Goal: Use online tool/utility: Use online tool/utility

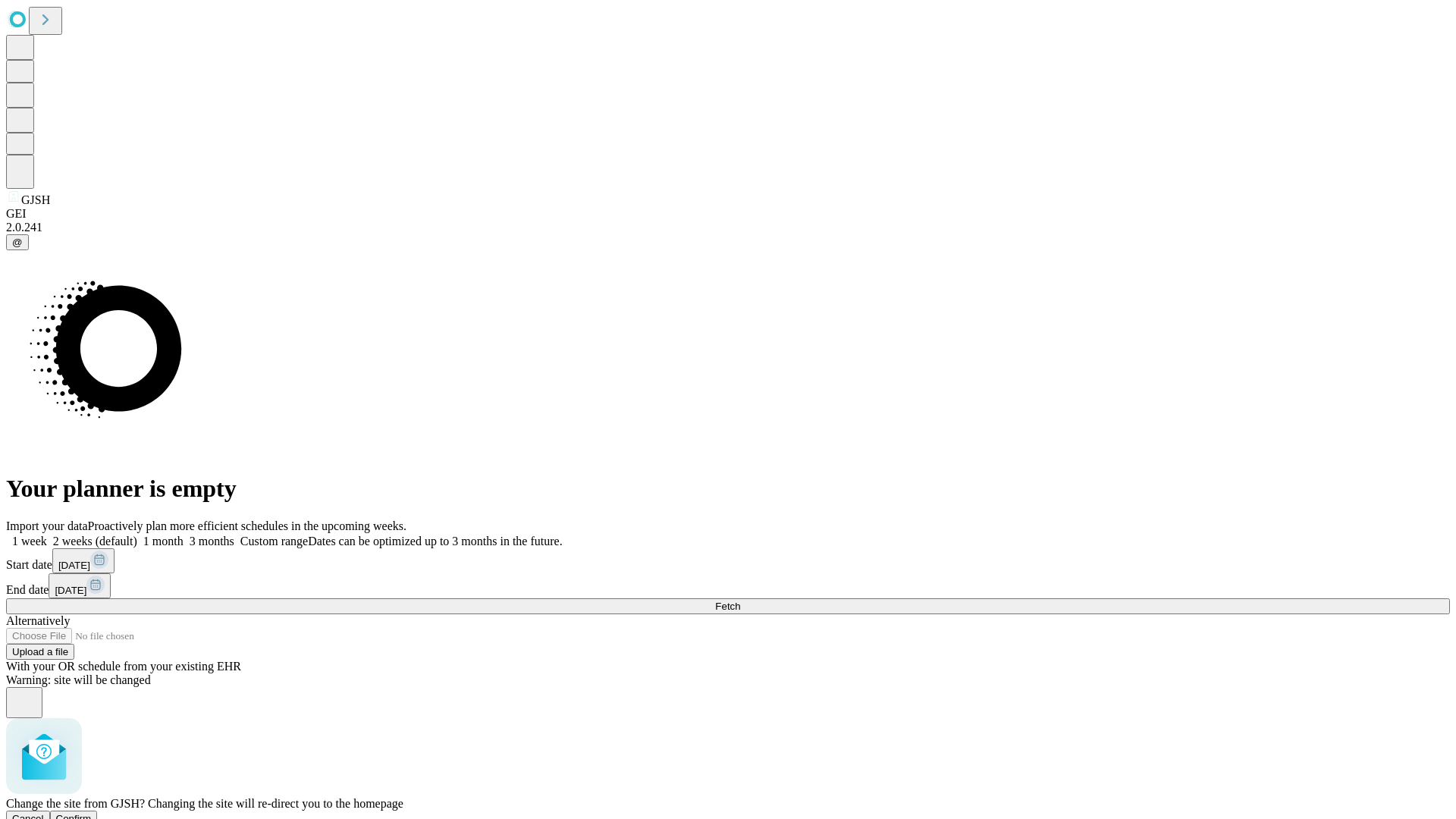
click at [92, 814] on span "Confirm" at bounding box center [74, 819] width 35 height 12
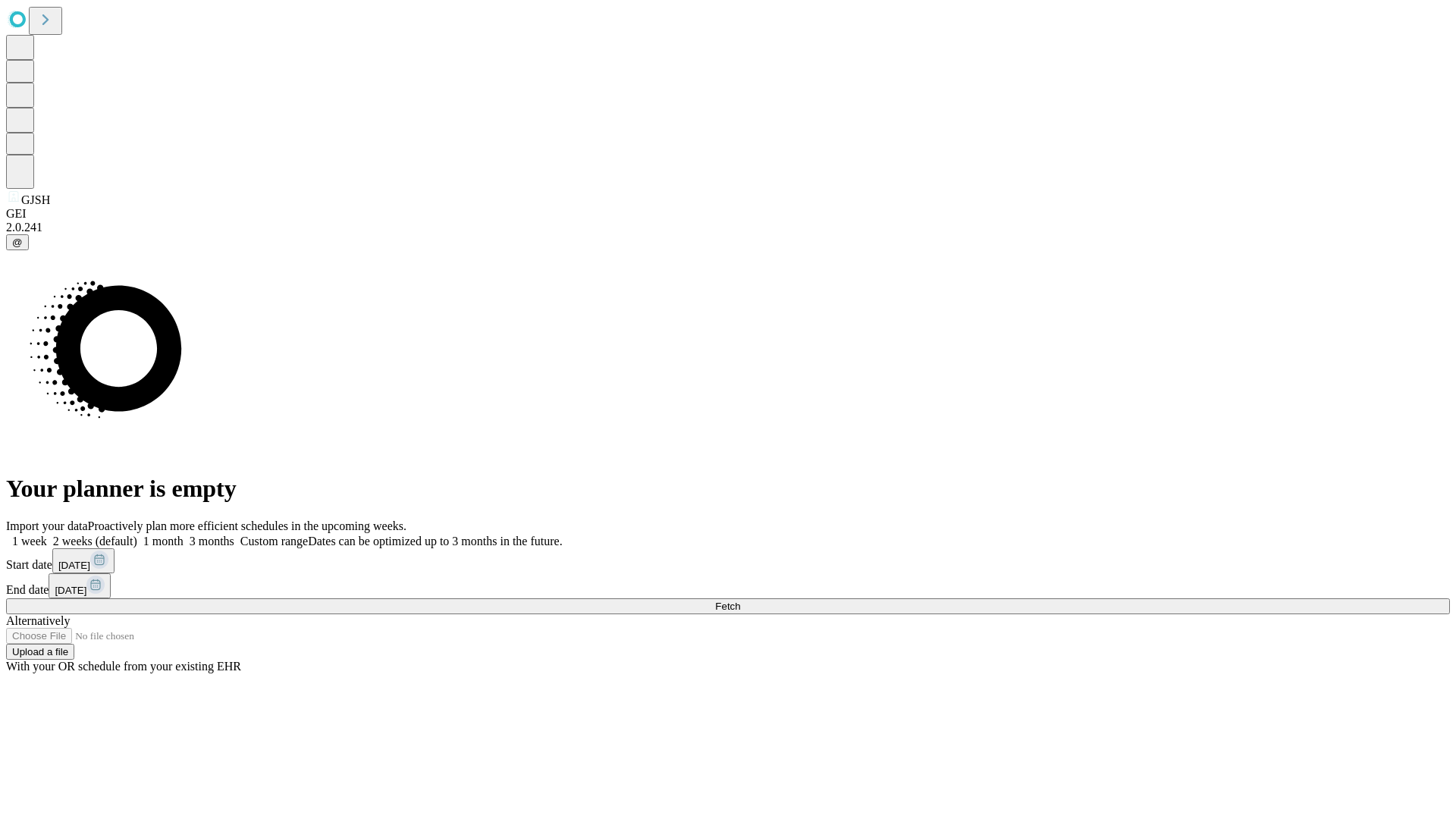
click at [184, 534] on label "1 month" at bounding box center [160, 541] width 46 height 13
click at [741, 601] on span "Fetch" at bounding box center [728, 606] width 25 height 12
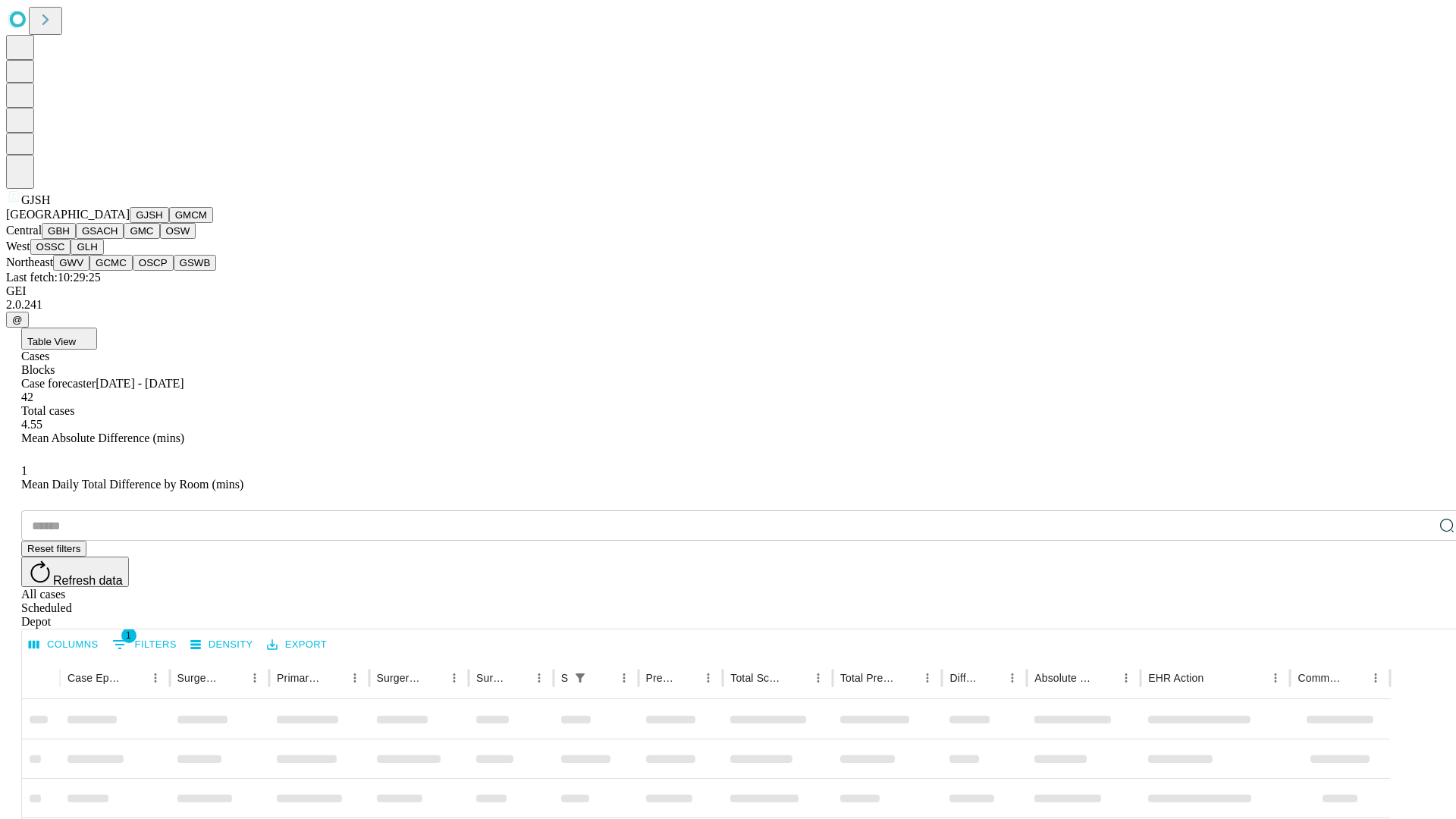
click at [169, 223] on button "GMCM" at bounding box center [191, 215] width 44 height 16
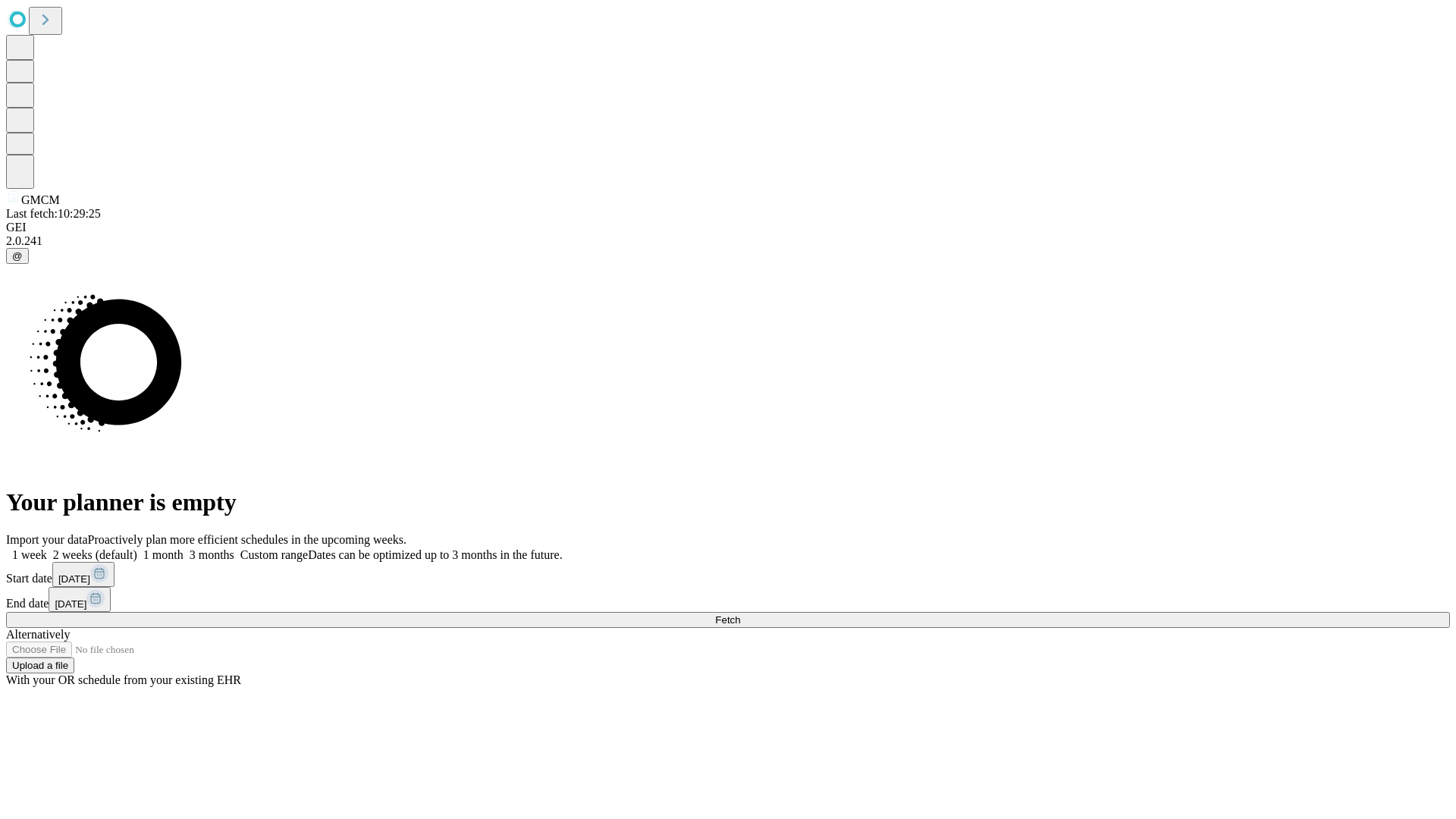
click at [184, 548] on label "1 month" at bounding box center [160, 554] width 46 height 13
click at [741, 614] on span "Fetch" at bounding box center [728, 620] width 25 height 12
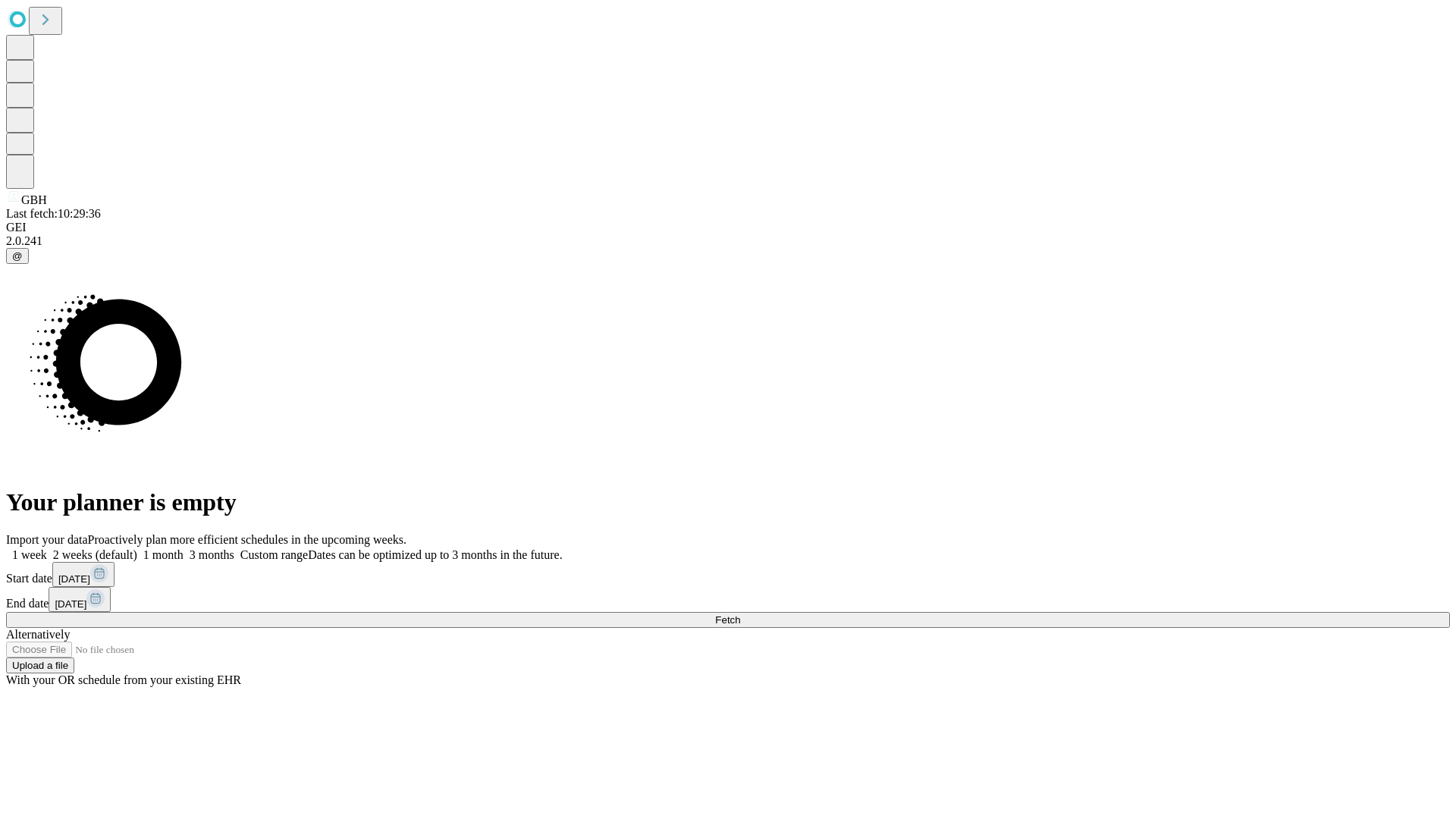
click at [741, 614] on span "Fetch" at bounding box center [728, 620] width 25 height 12
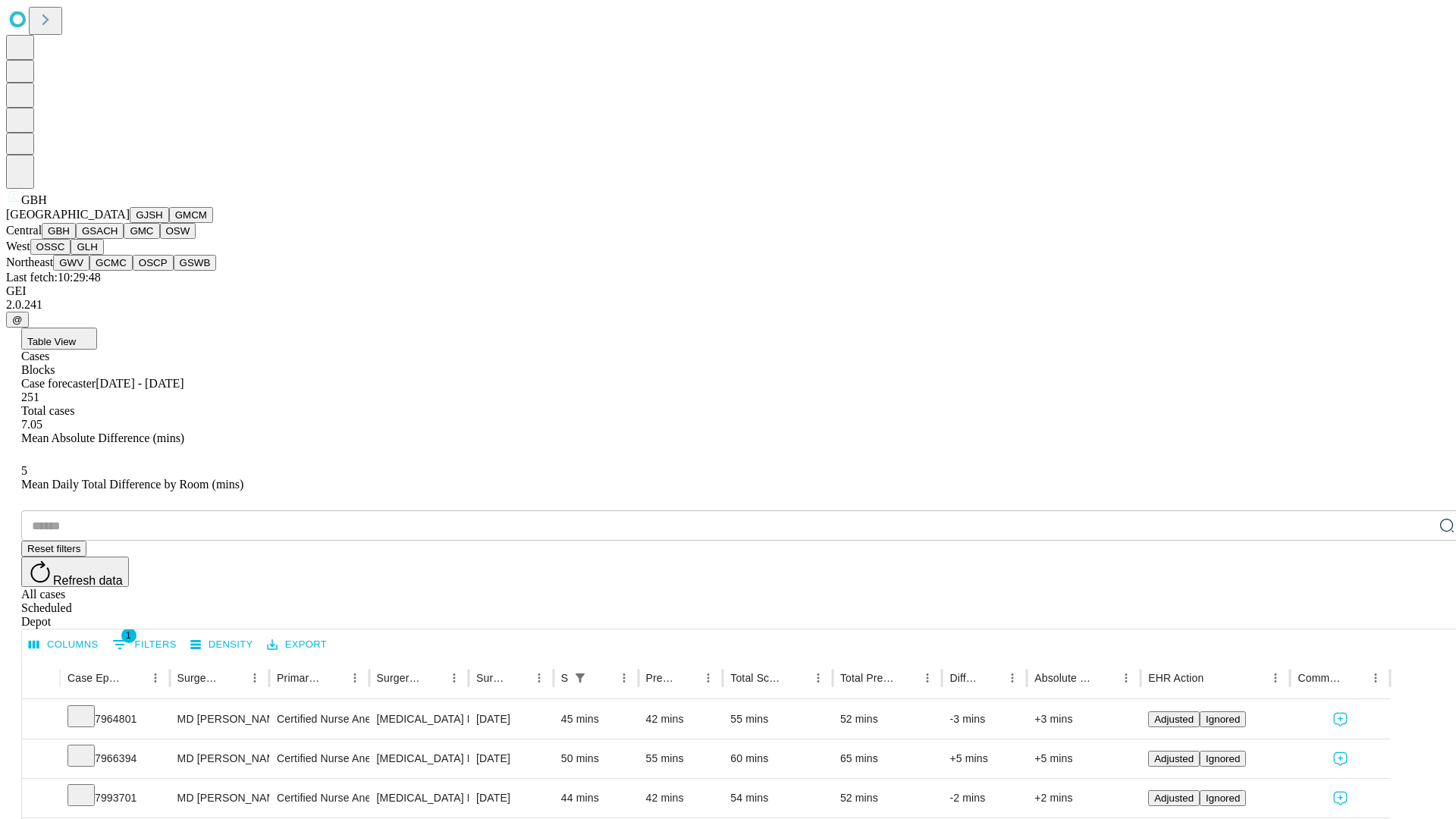
click at [117, 239] on button "GSACH" at bounding box center [99, 231] width 48 height 16
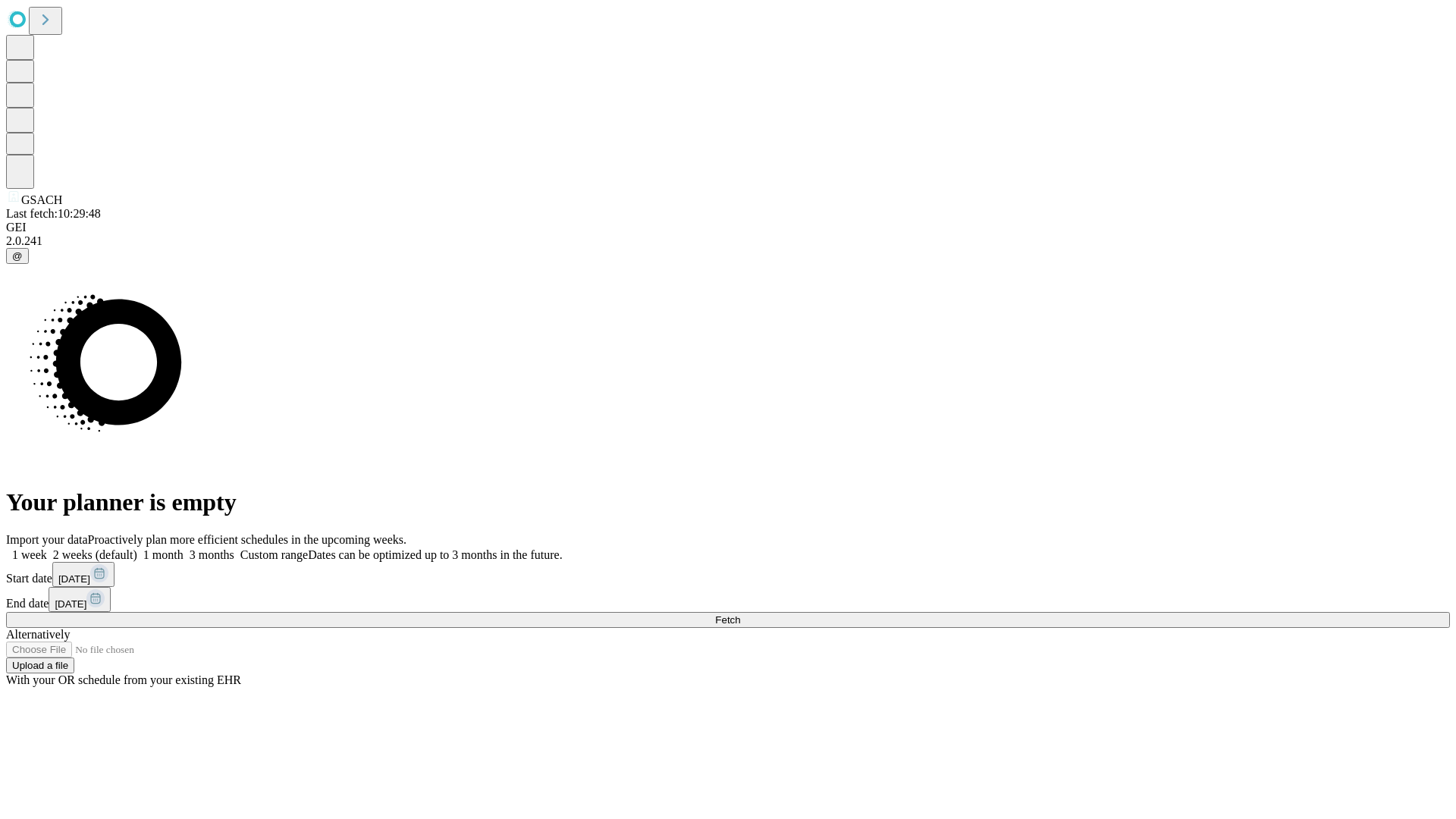
click at [184, 548] on label "1 month" at bounding box center [160, 554] width 46 height 13
click at [741, 614] on span "Fetch" at bounding box center [728, 620] width 25 height 12
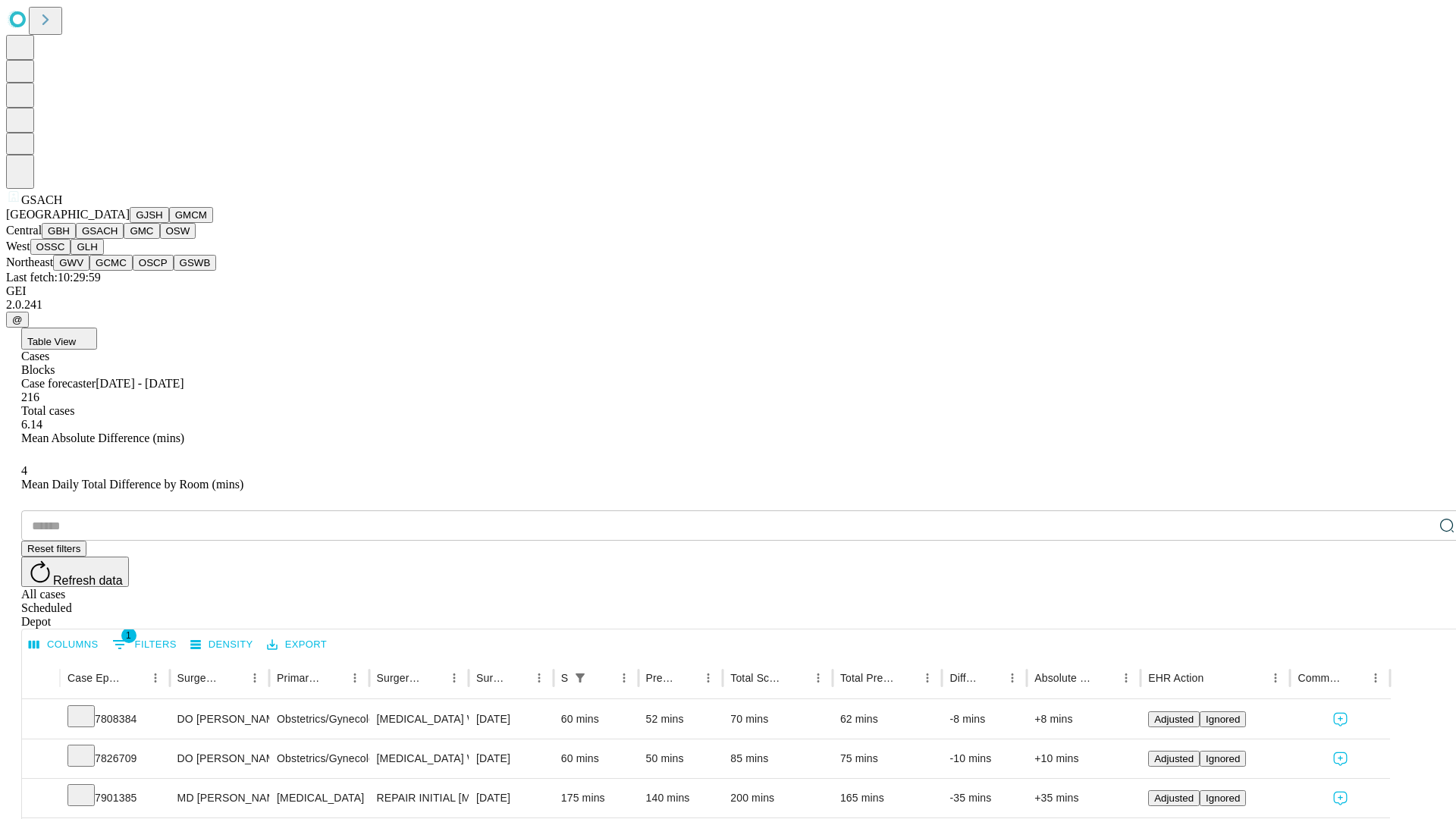
click at [124, 239] on button "GMC" at bounding box center [141, 231] width 35 height 16
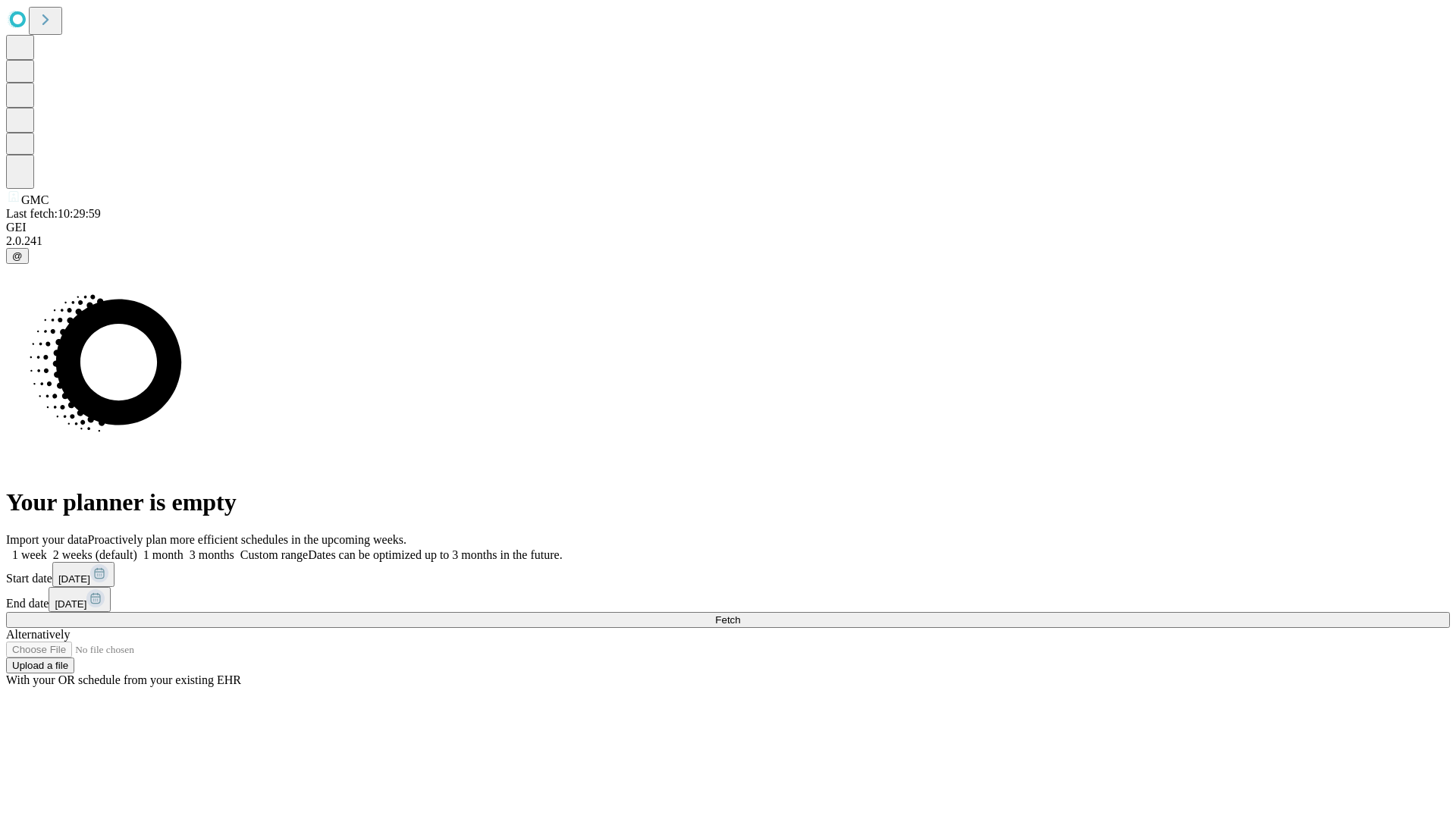
click at [184, 548] on label "1 month" at bounding box center [160, 554] width 46 height 13
click at [741, 614] on span "Fetch" at bounding box center [728, 620] width 25 height 12
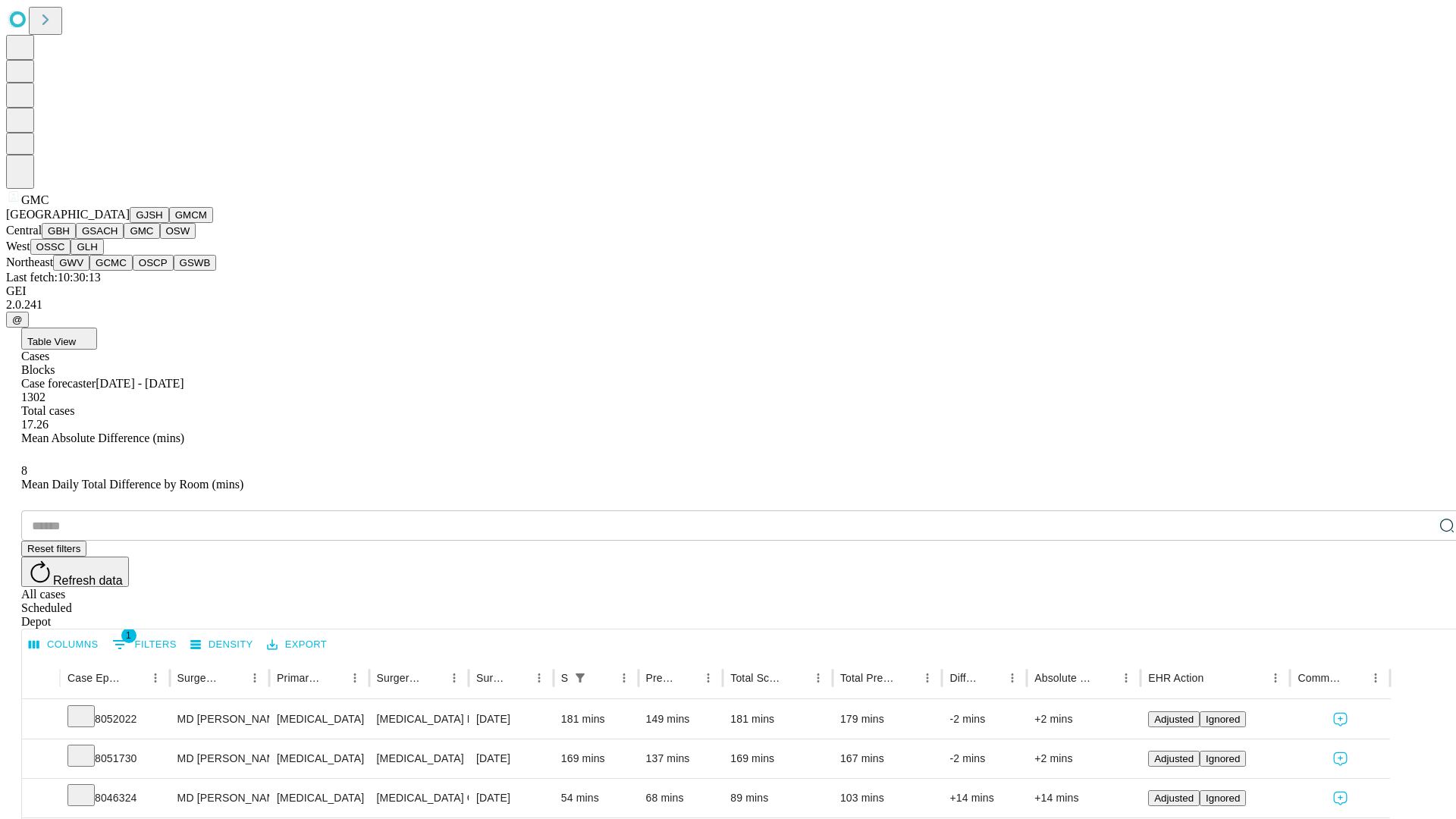
click at [160, 239] on button "OSW" at bounding box center [178, 231] width 36 height 16
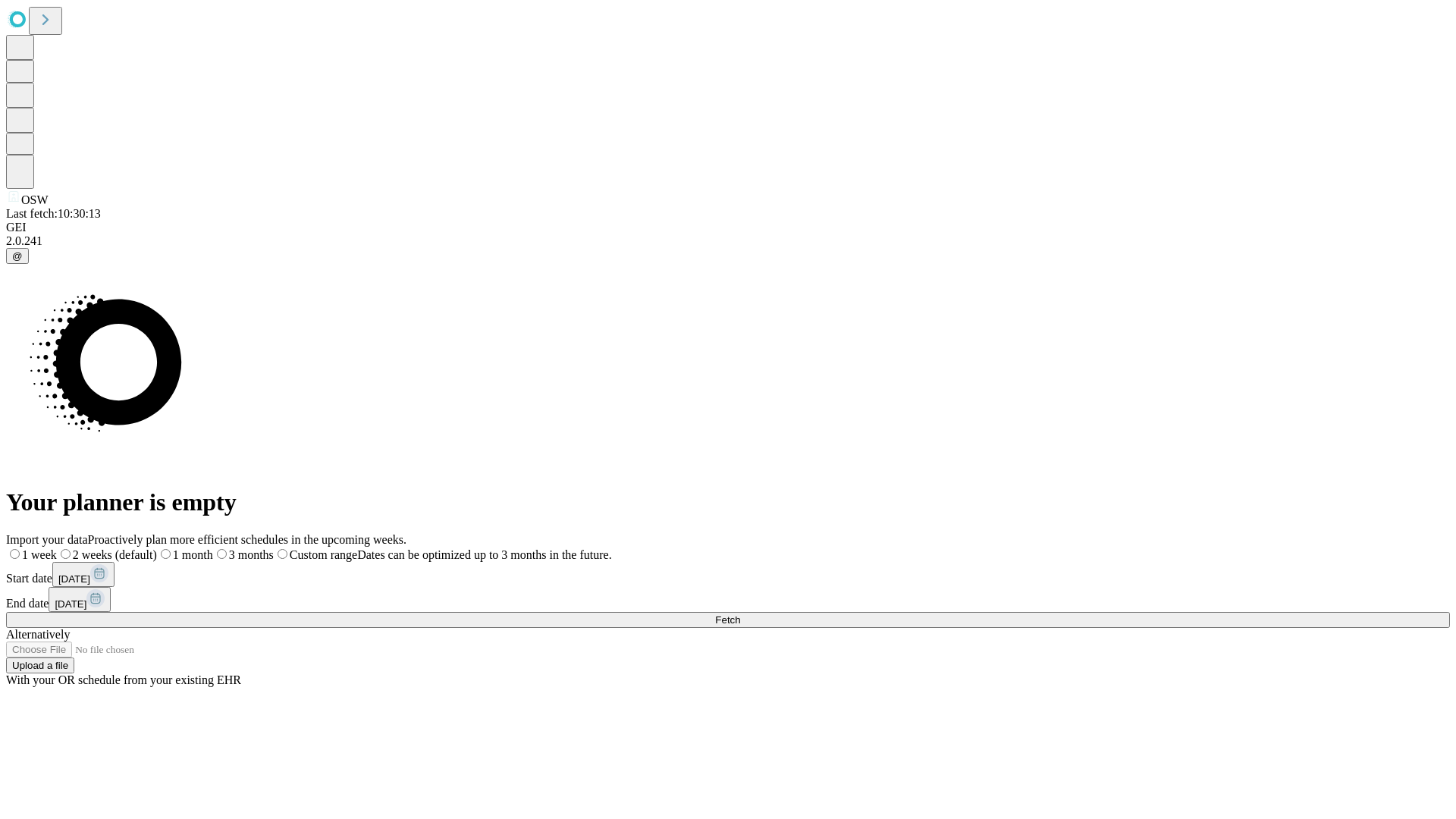
click at [214, 548] on label "1 month" at bounding box center [185, 554] width 56 height 13
click at [741, 614] on span "Fetch" at bounding box center [728, 620] width 25 height 12
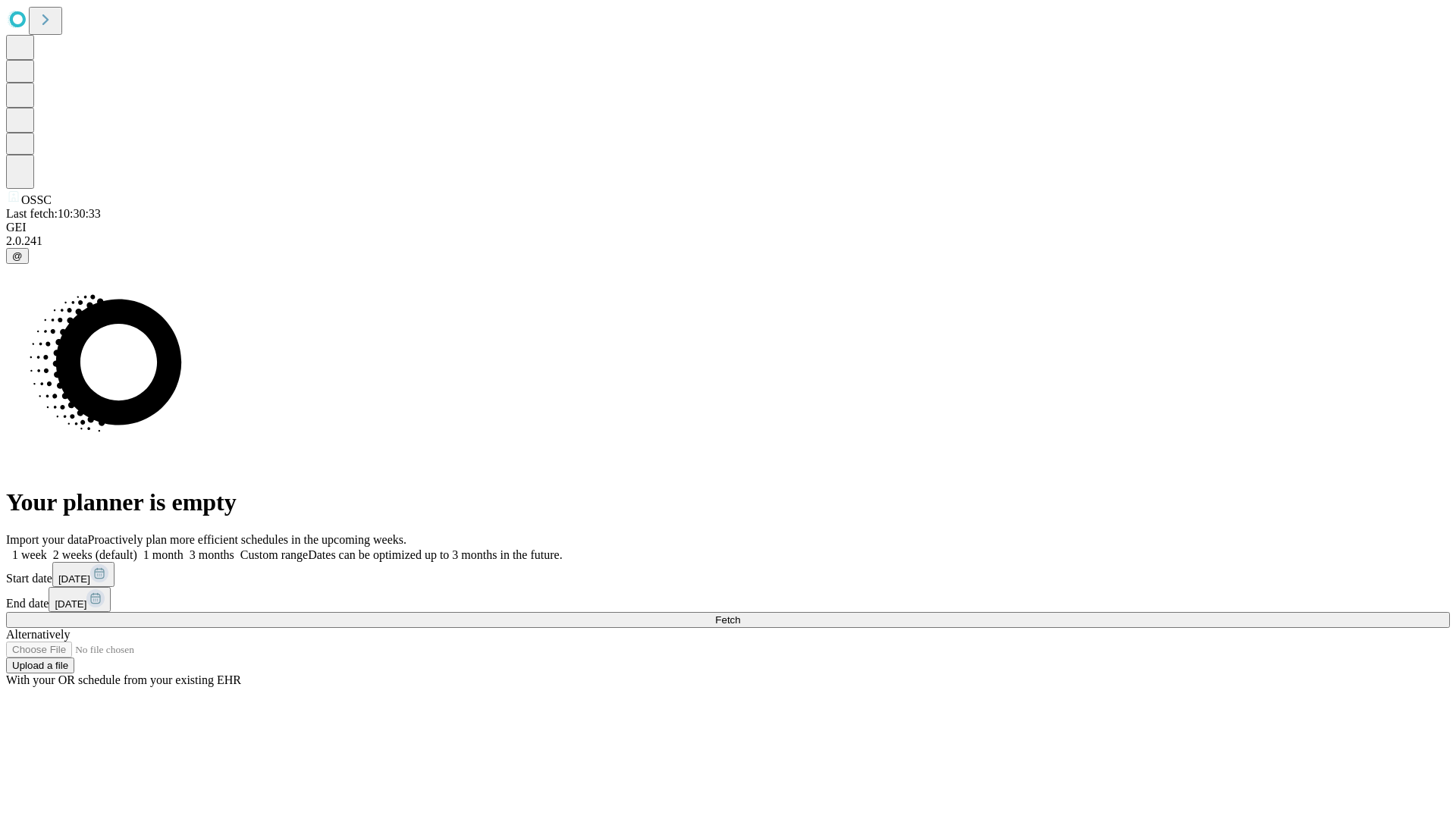
click at [184, 548] on label "1 month" at bounding box center [160, 554] width 46 height 13
click at [741, 614] on span "Fetch" at bounding box center [728, 620] width 25 height 12
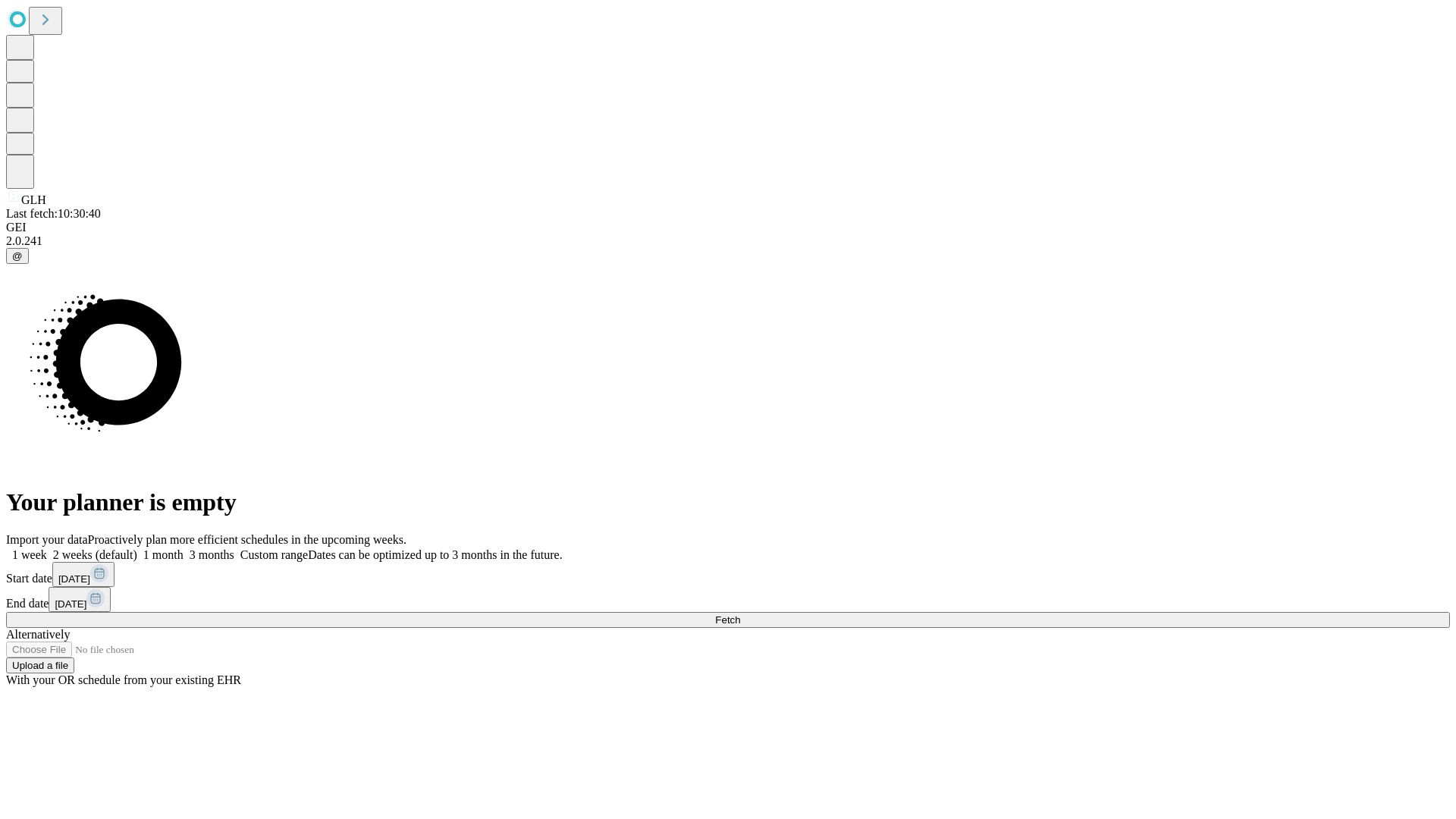
click at [184, 548] on label "1 month" at bounding box center [160, 554] width 46 height 13
click at [741, 614] on span "Fetch" at bounding box center [728, 620] width 25 height 12
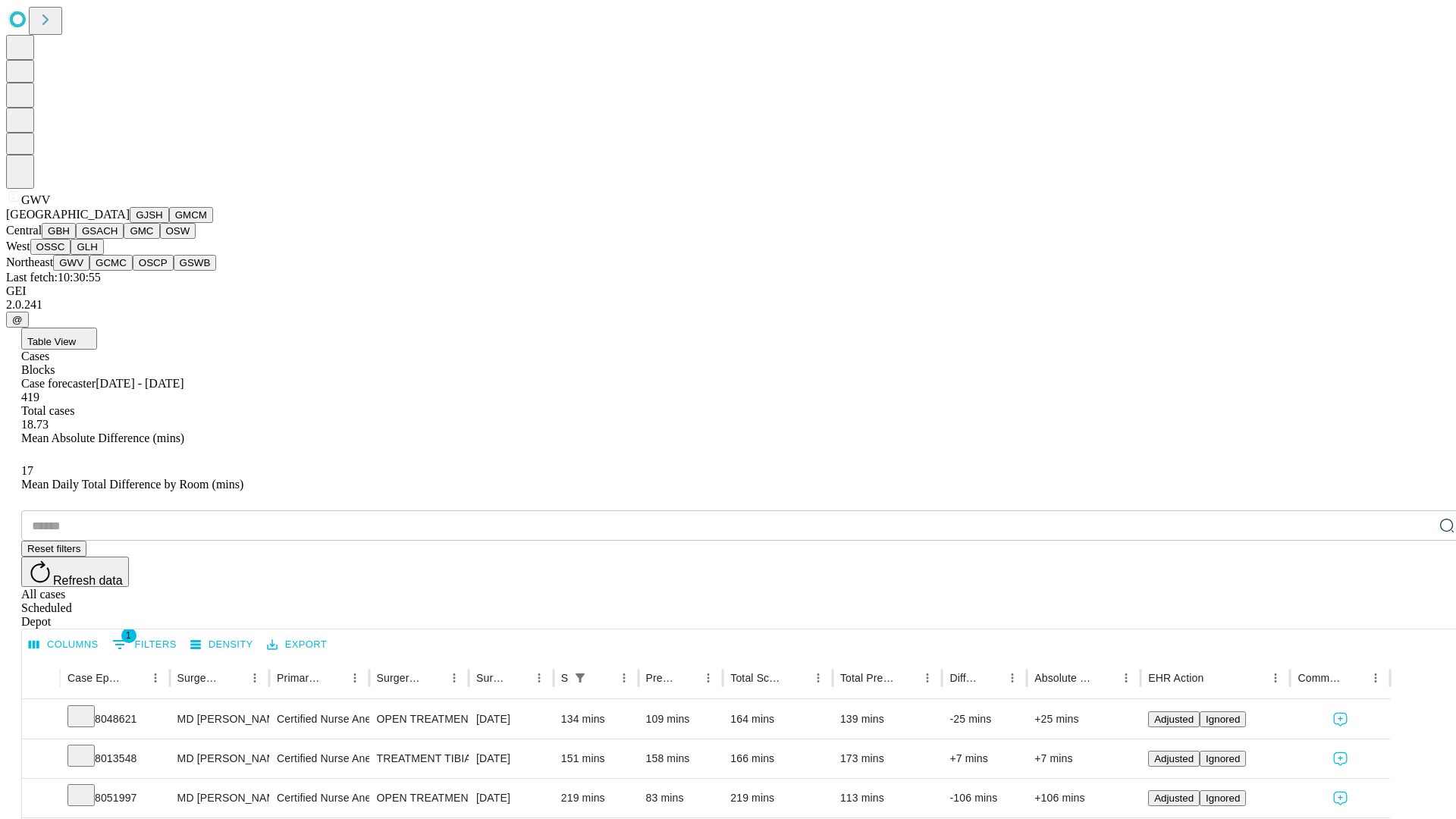
click at [117, 271] on button "GCMC" at bounding box center [111, 263] width 44 height 16
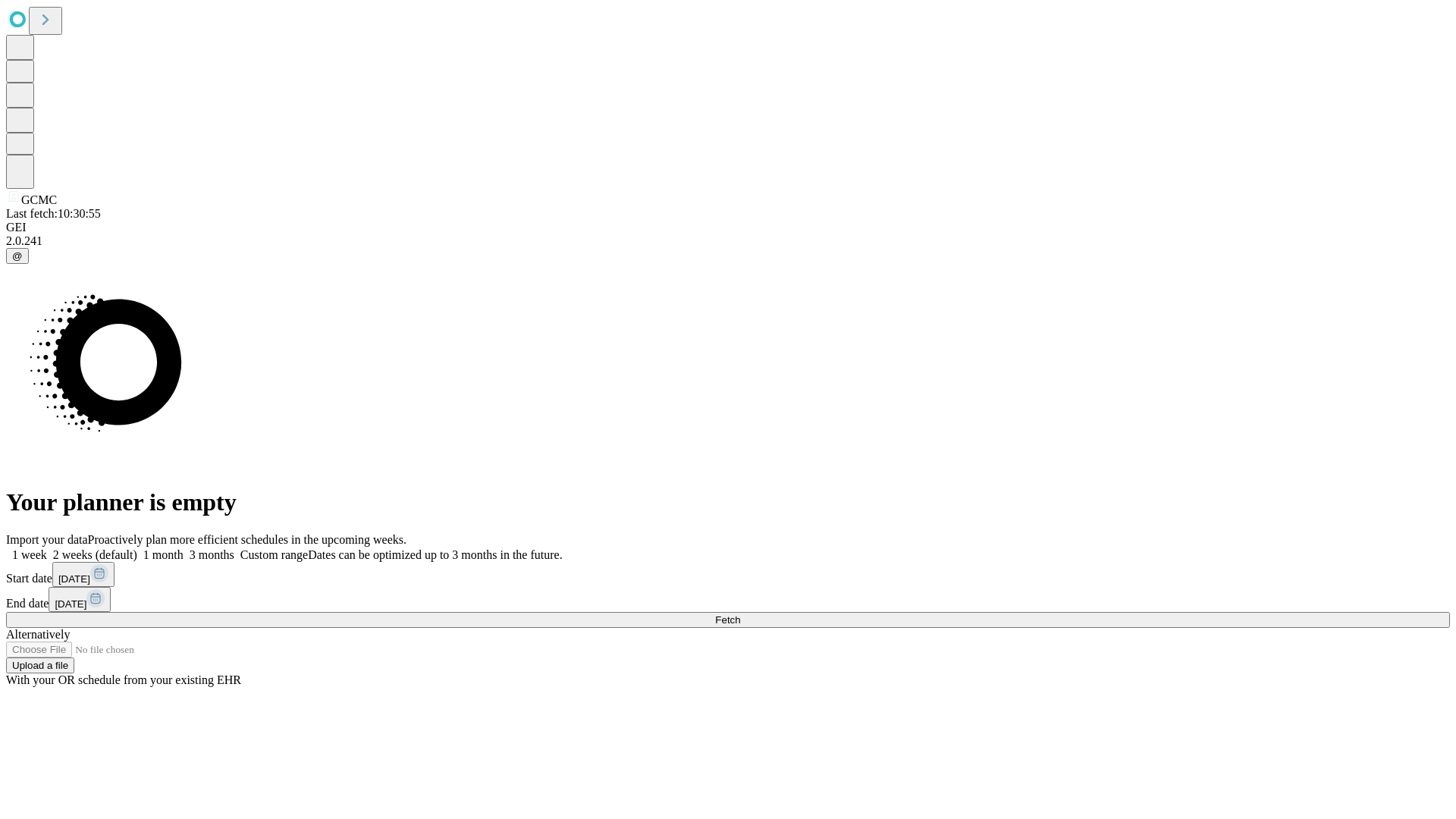
click at [741, 614] on span "Fetch" at bounding box center [728, 620] width 25 height 12
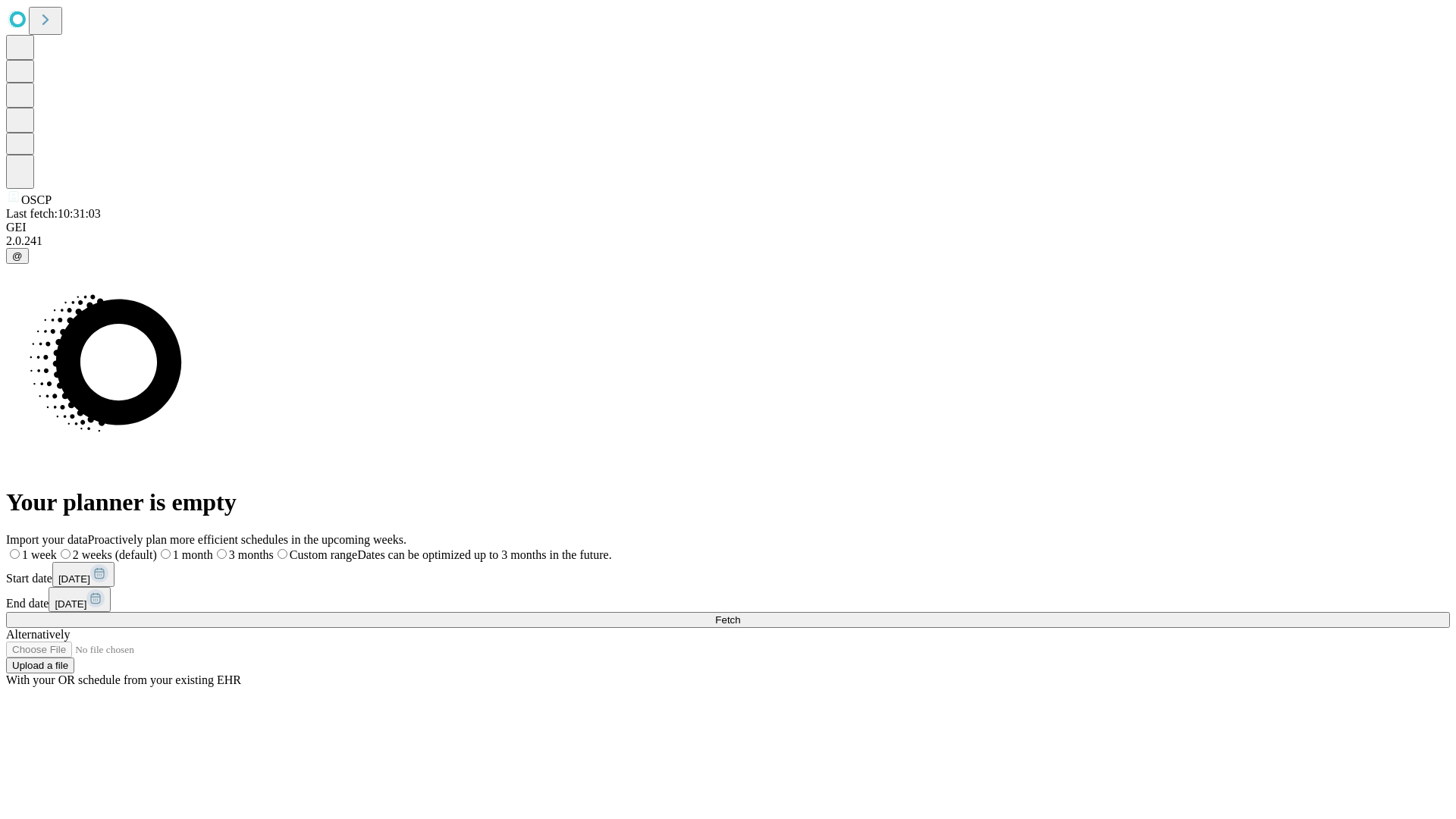
click at [214, 548] on label "1 month" at bounding box center [185, 554] width 56 height 13
click at [741, 614] on span "Fetch" at bounding box center [728, 620] width 25 height 12
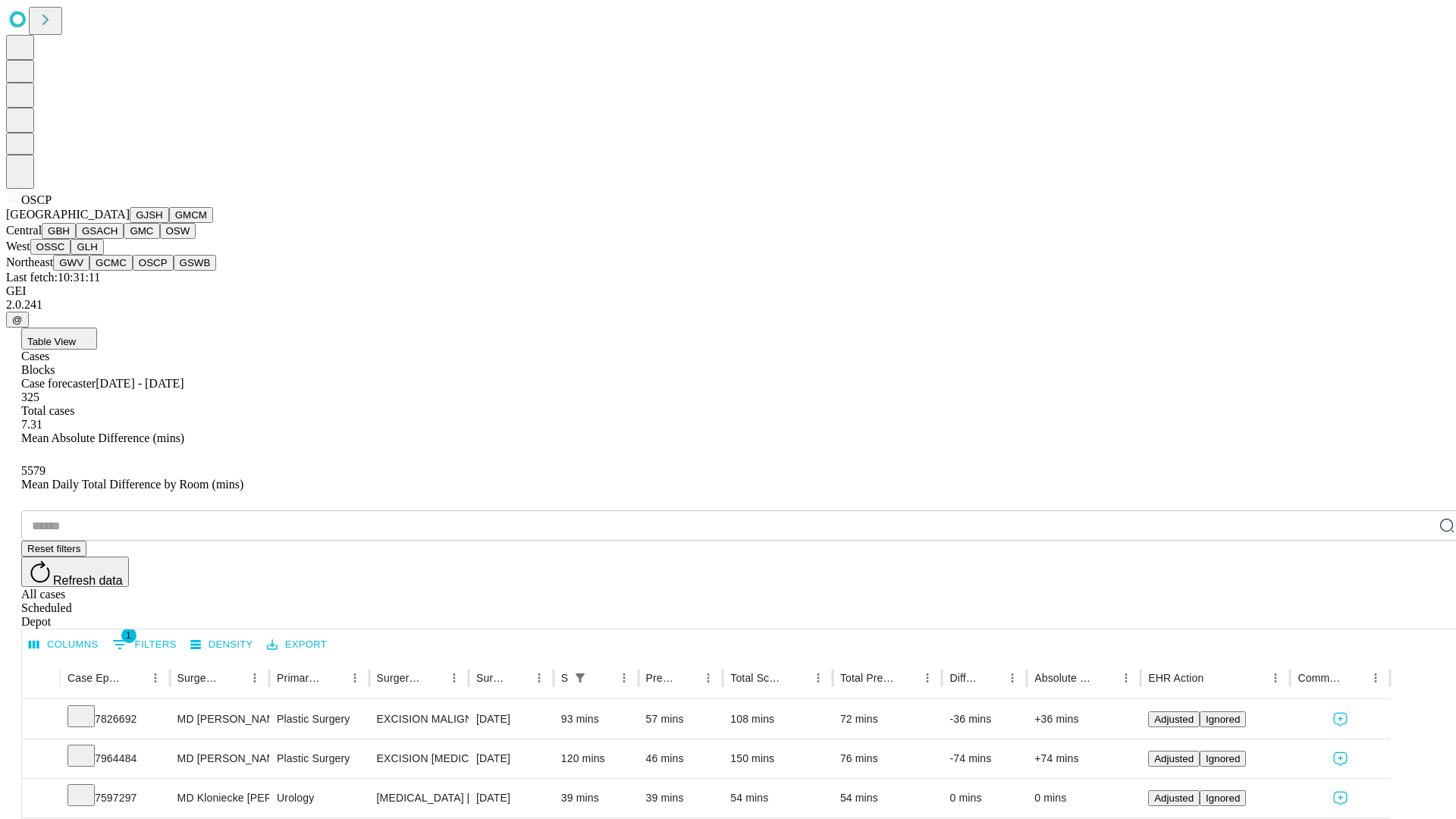
click at [174, 271] on button "GSWB" at bounding box center [195, 263] width 44 height 16
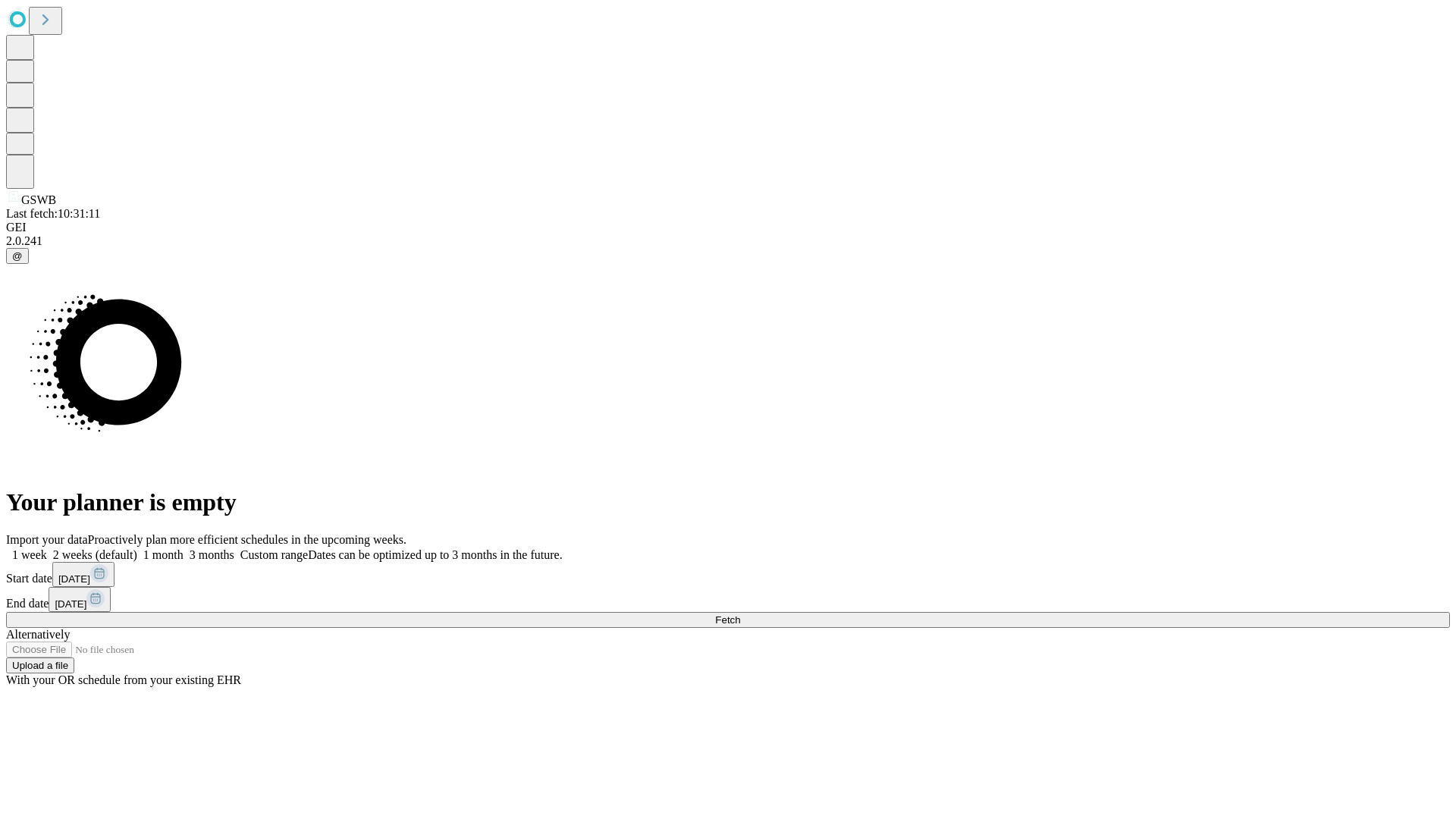
click at [184, 548] on label "1 month" at bounding box center [160, 554] width 46 height 13
click at [741, 614] on span "Fetch" at bounding box center [728, 620] width 25 height 12
